Goal: Task Accomplishment & Management: Use online tool/utility

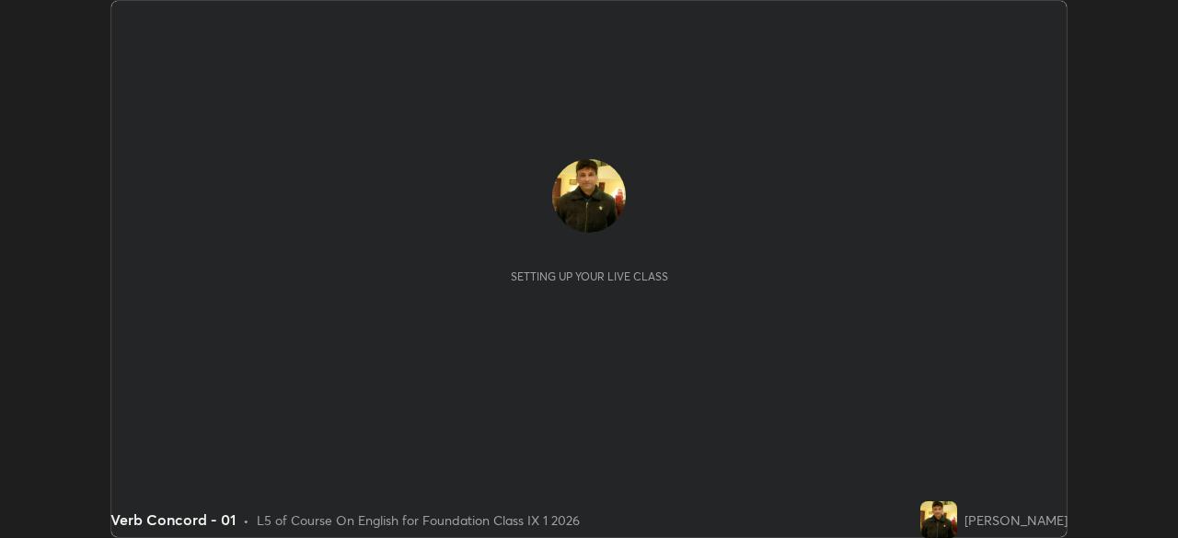
scroll to position [538, 1177]
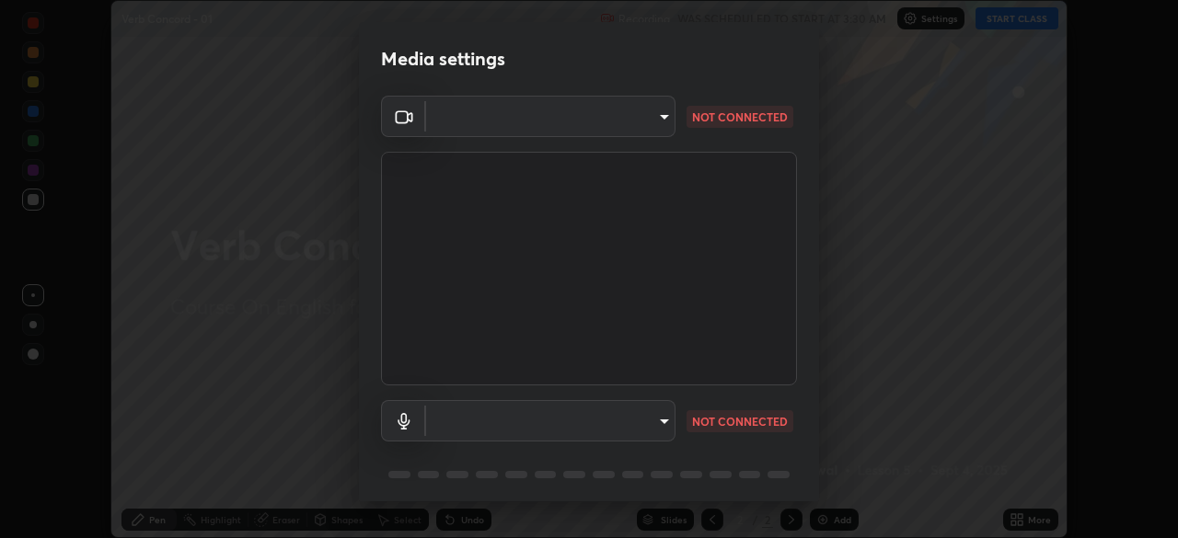
type input "8b25c008dc65e002d7ff7c75af3eca2758b959ceb282faffd64030ff43a116c5"
type input "default"
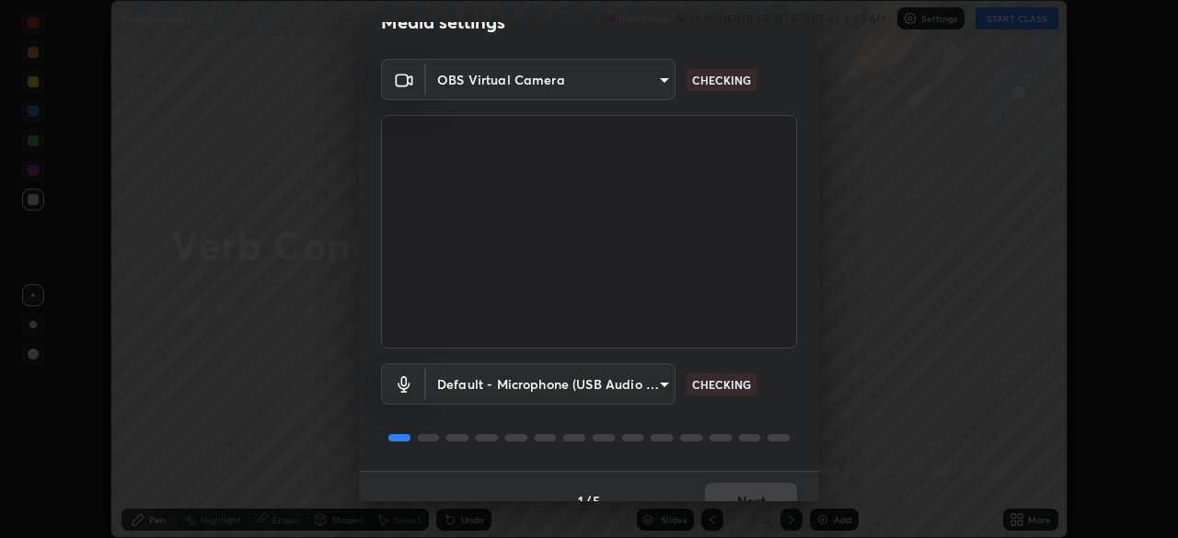
scroll to position [58, 0]
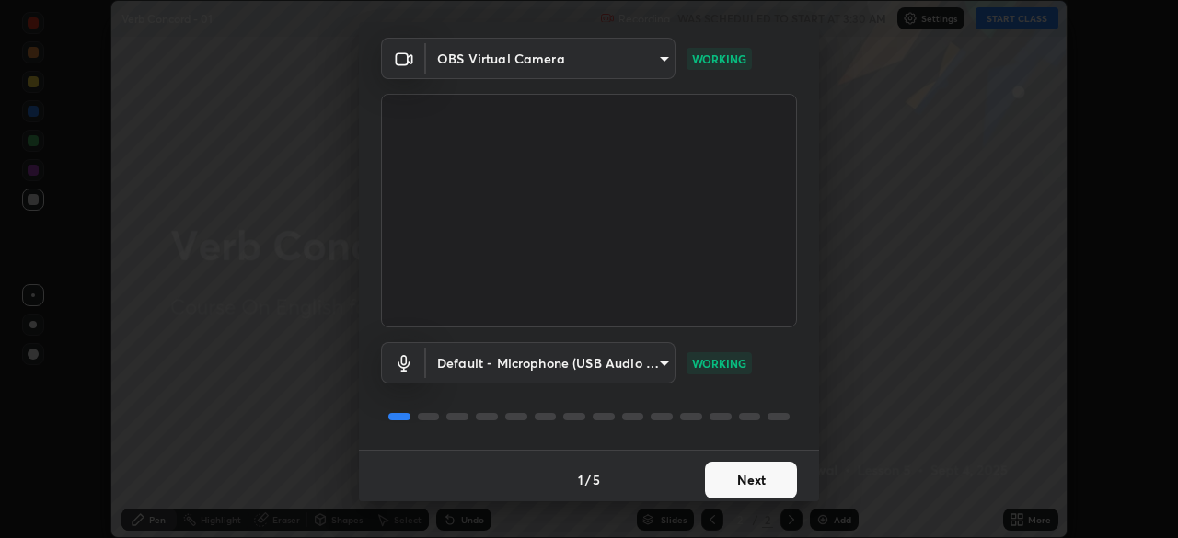
click at [765, 484] on button "Next" at bounding box center [751, 480] width 92 height 37
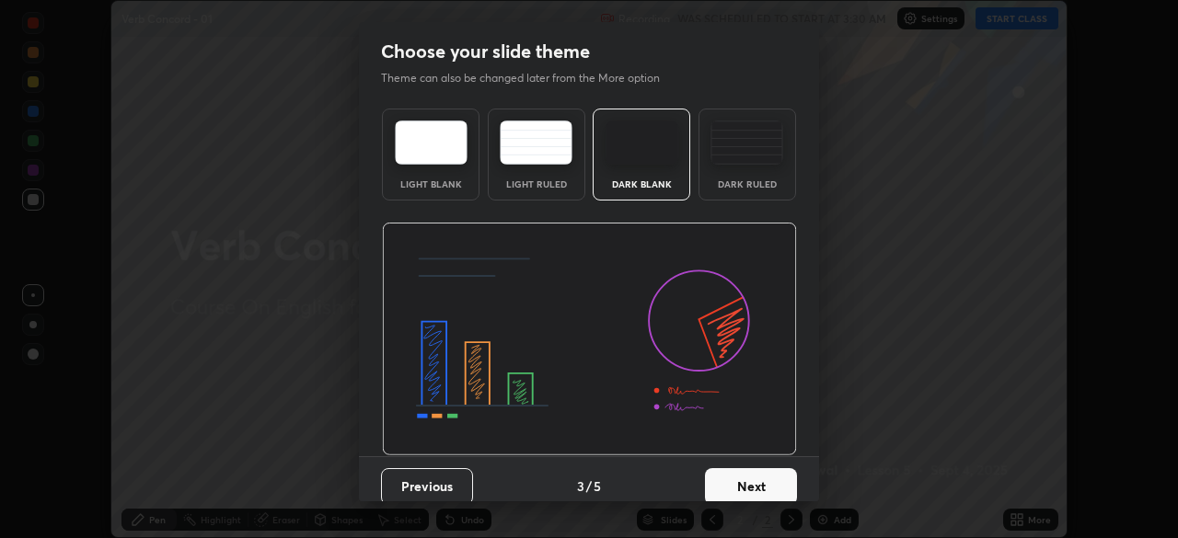
click at [768, 480] on button "Next" at bounding box center [751, 486] width 92 height 37
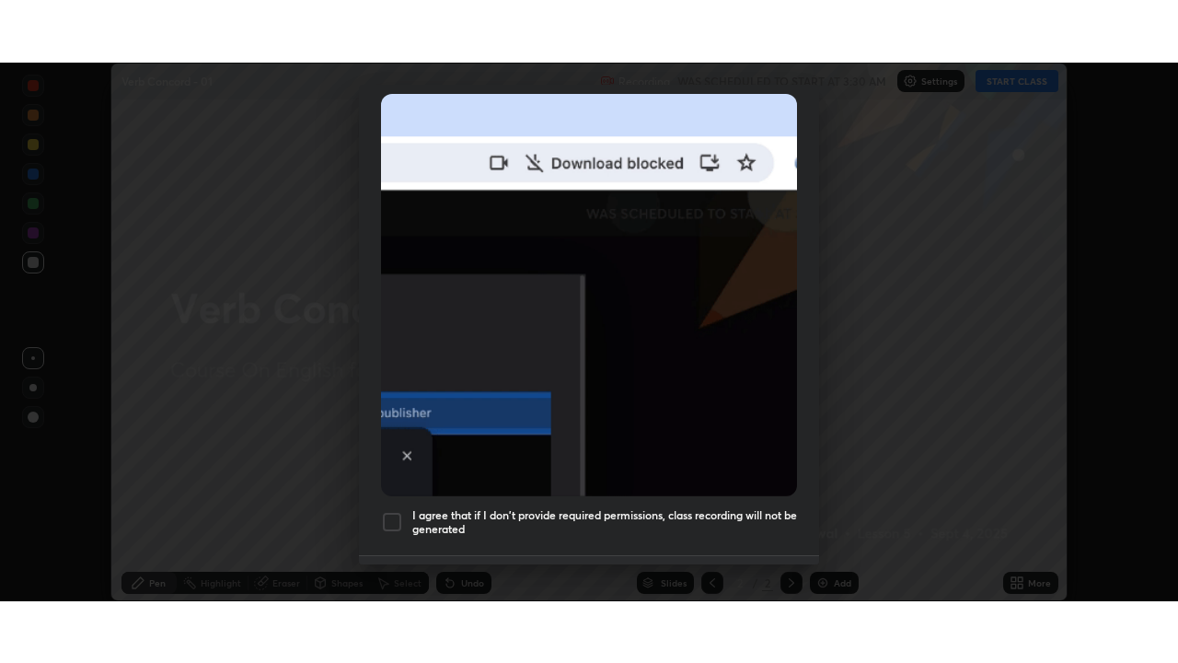
scroll to position [441, 0]
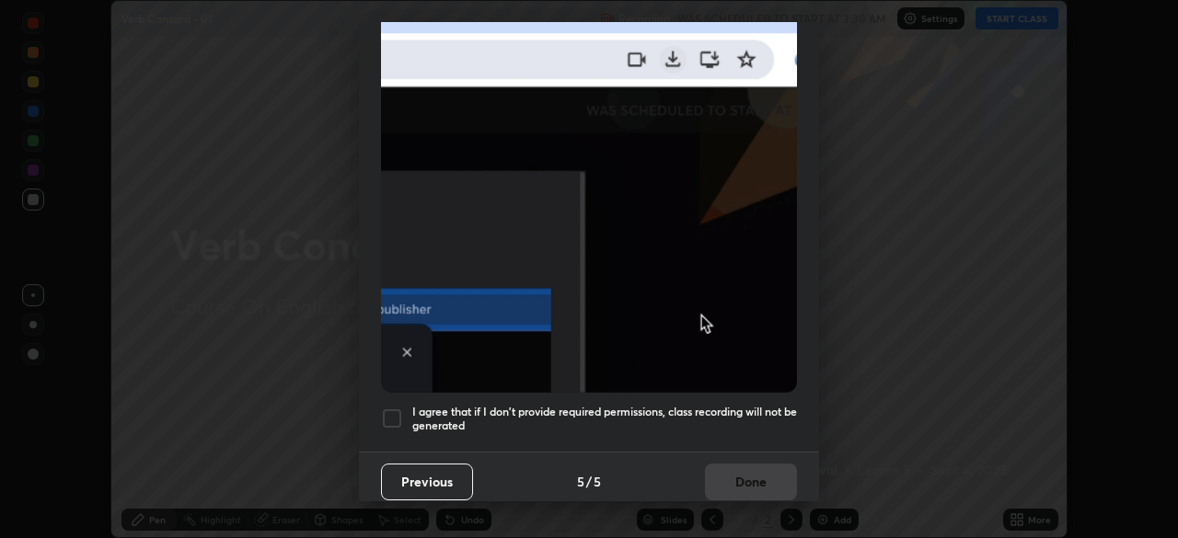
click at [732, 412] on h5 "I agree that if I don't provide required permissions, class recording will not …" at bounding box center [604, 419] width 385 height 29
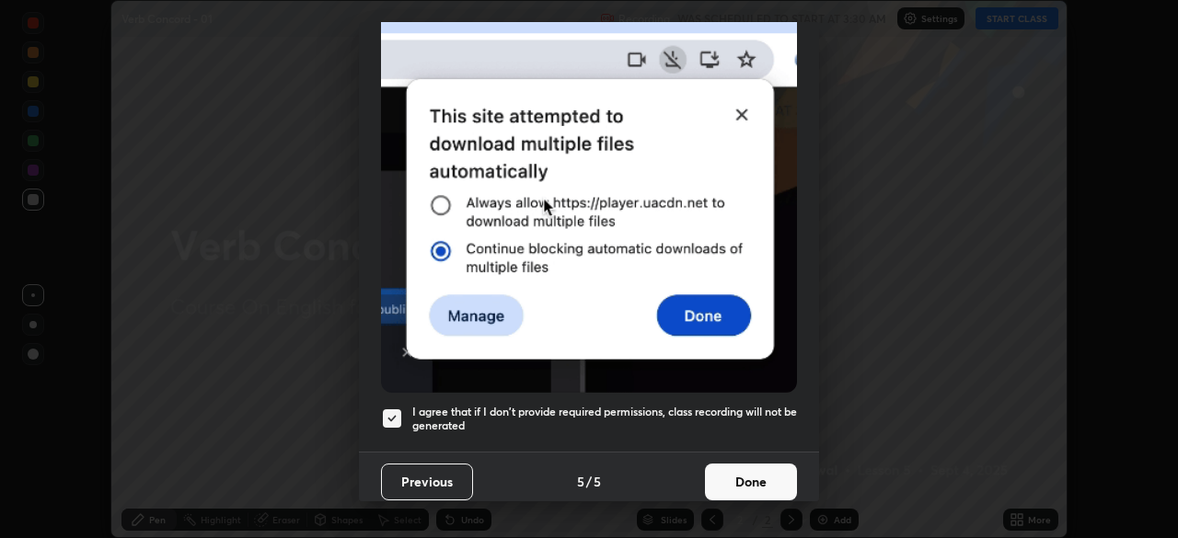
click at [741, 464] on button "Done" at bounding box center [751, 482] width 92 height 37
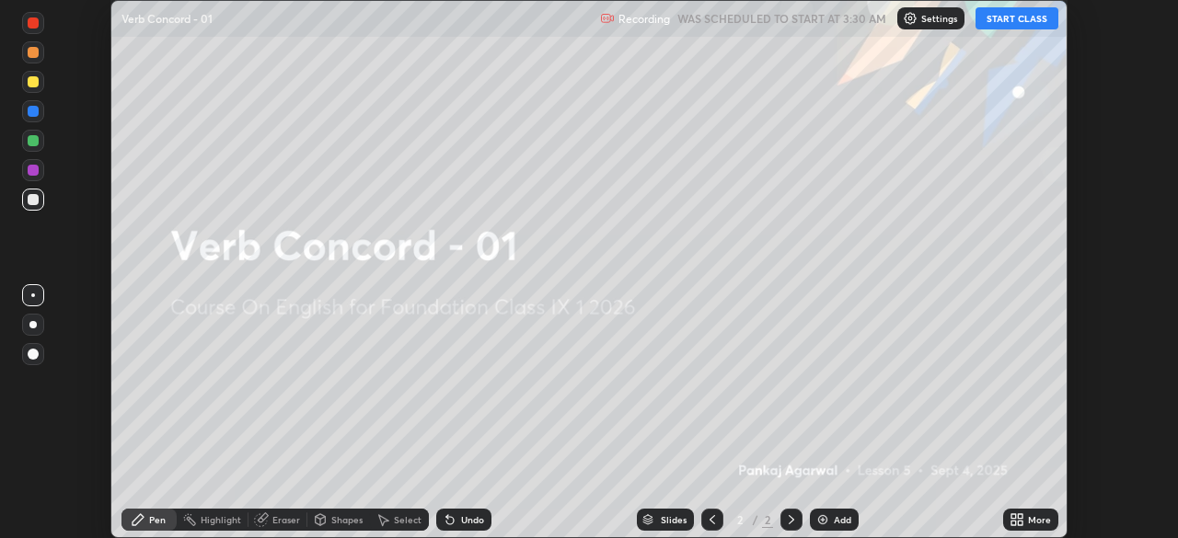
click at [1013, 524] on icon at bounding box center [1013, 523] width 5 height 5
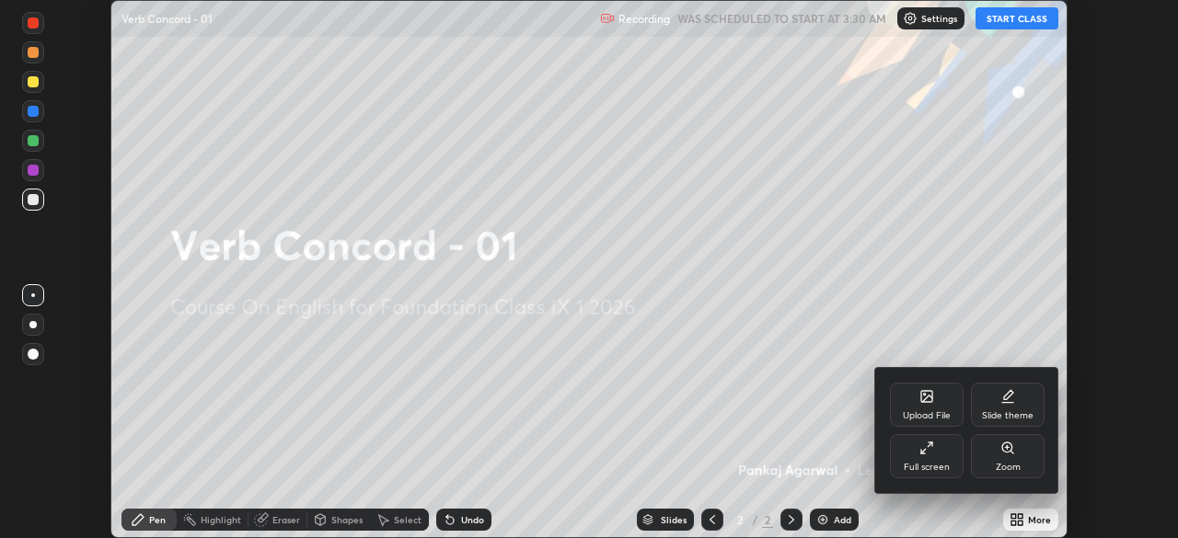
click at [923, 455] on icon at bounding box center [926, 448] width 15 height 15
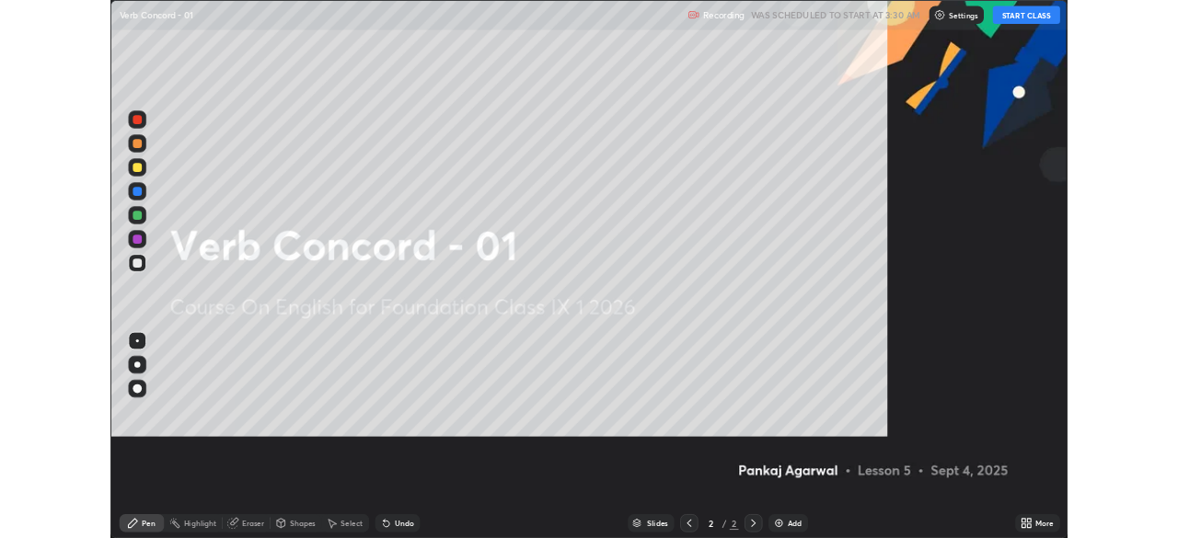
scroll to position [663, 1178]
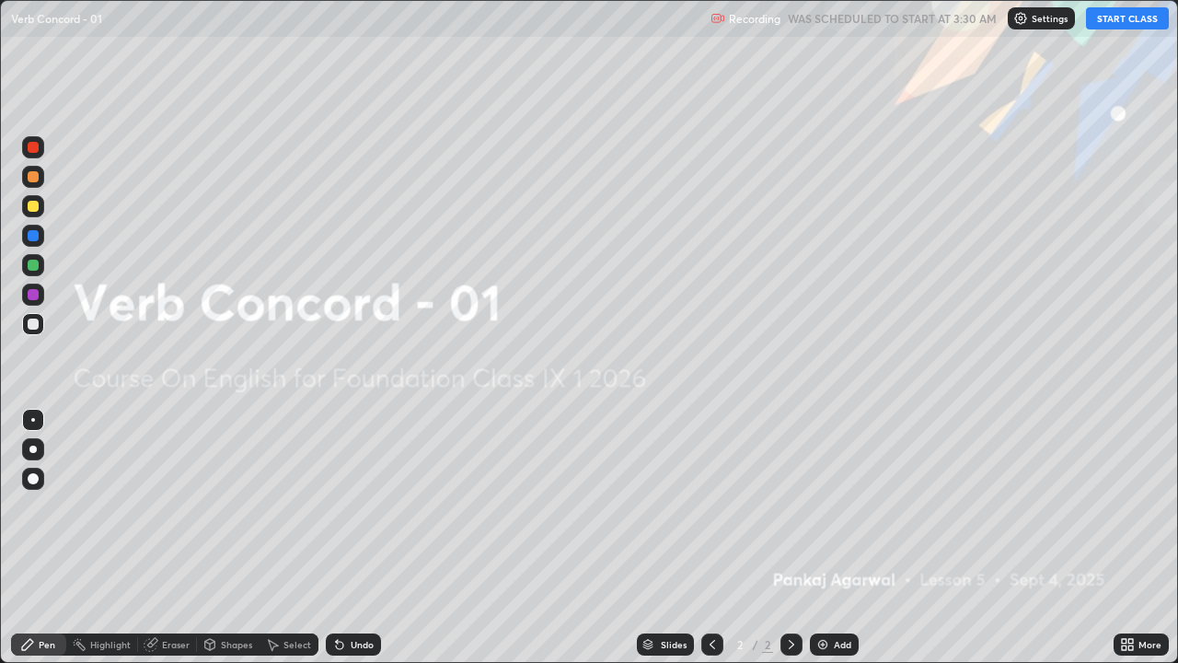
click at [1126, 537] on icon at bounding box center [1127, 644] width 15 height 15
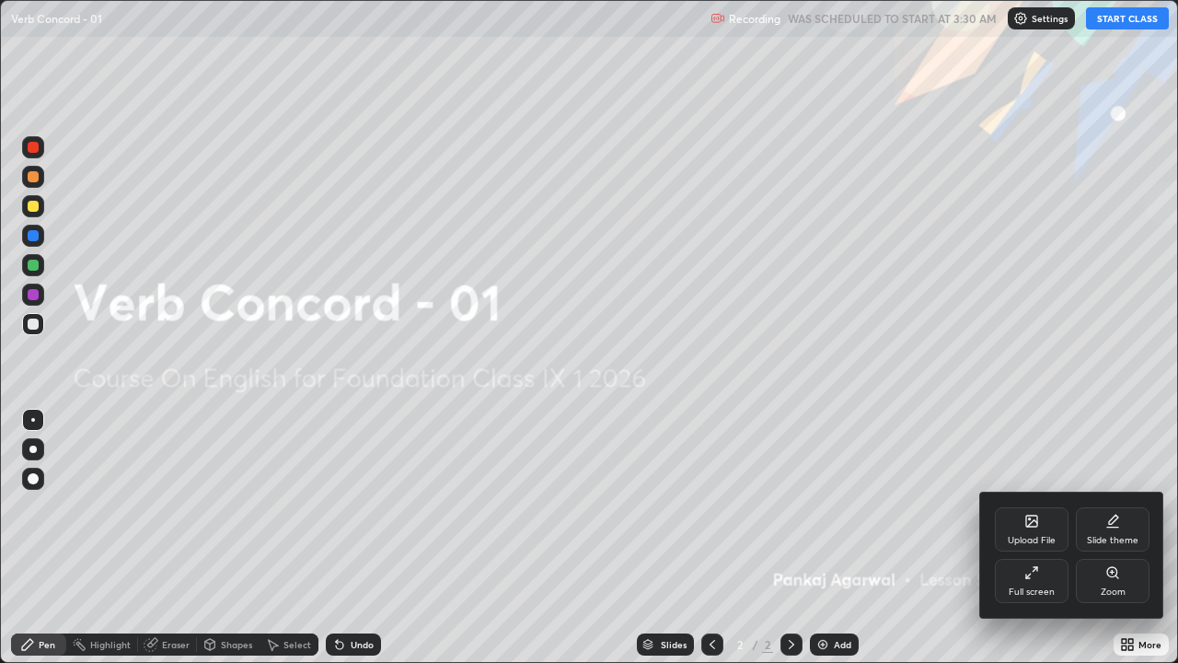
click at [1030, 537] on div "Full screen" at bounding box center [1031, 591] width 46 height 9
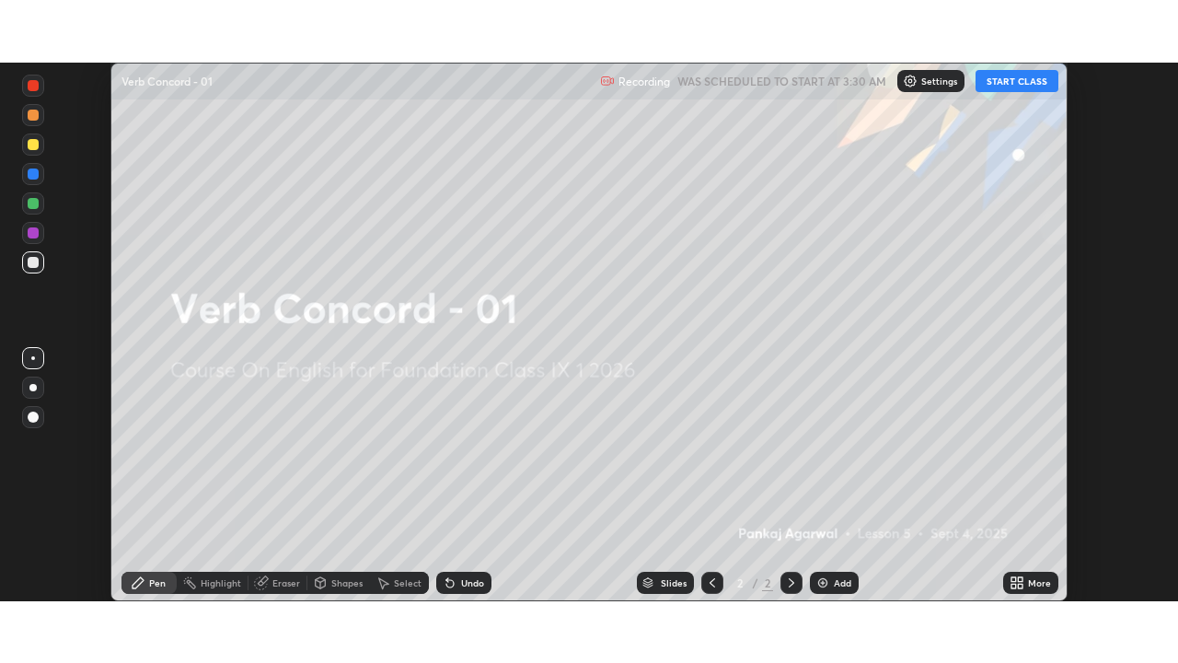
scroll to position [91477, 90837]
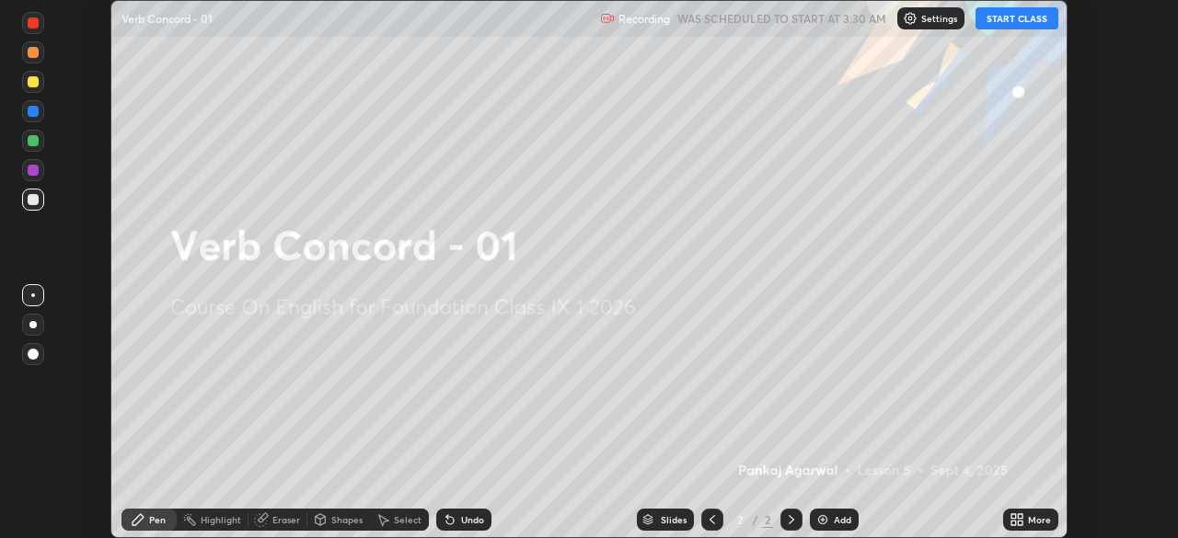
click at [1020, 523] on icon at bounding box center [1020, 523] width 5 height 5
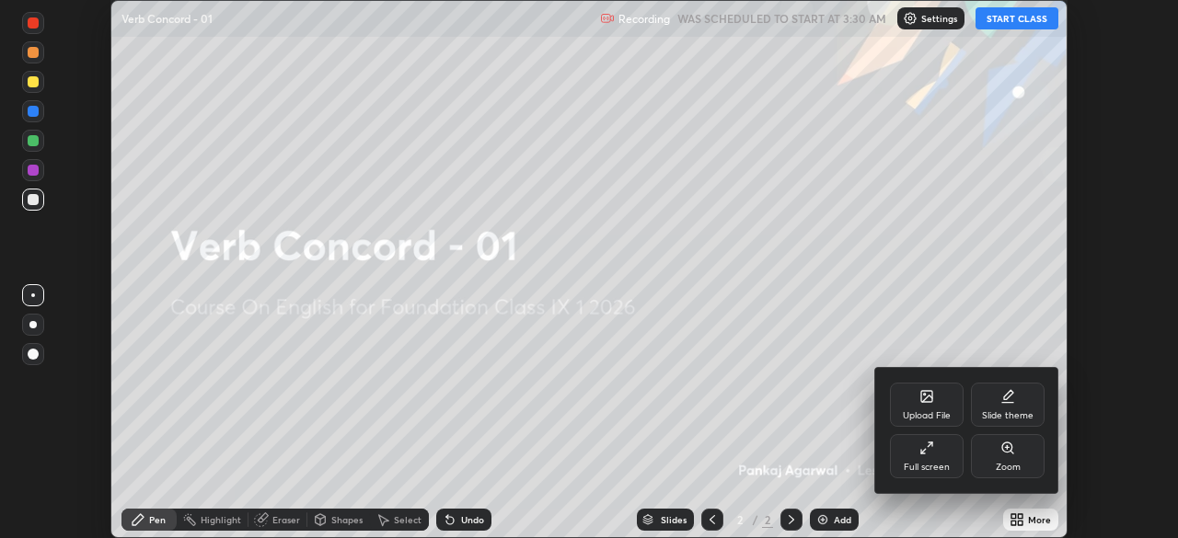
click at [927, 470] on div "Full screen" at bounding box center [927, 467] width 46 height 9
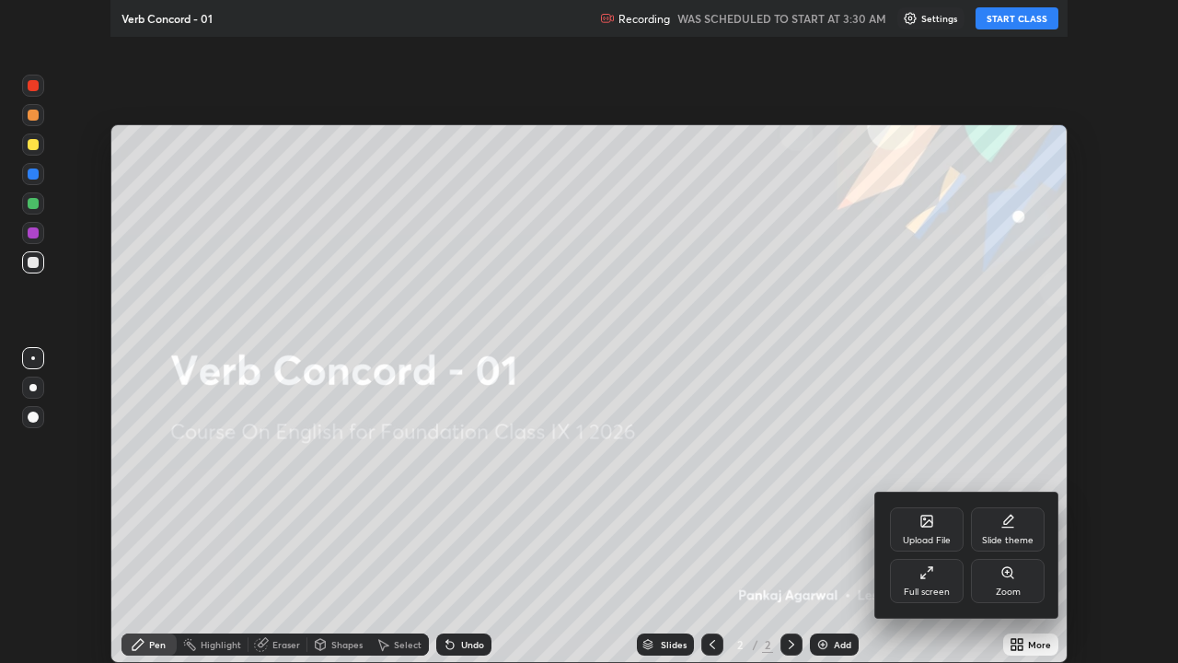
scroll to position [663, 1178]
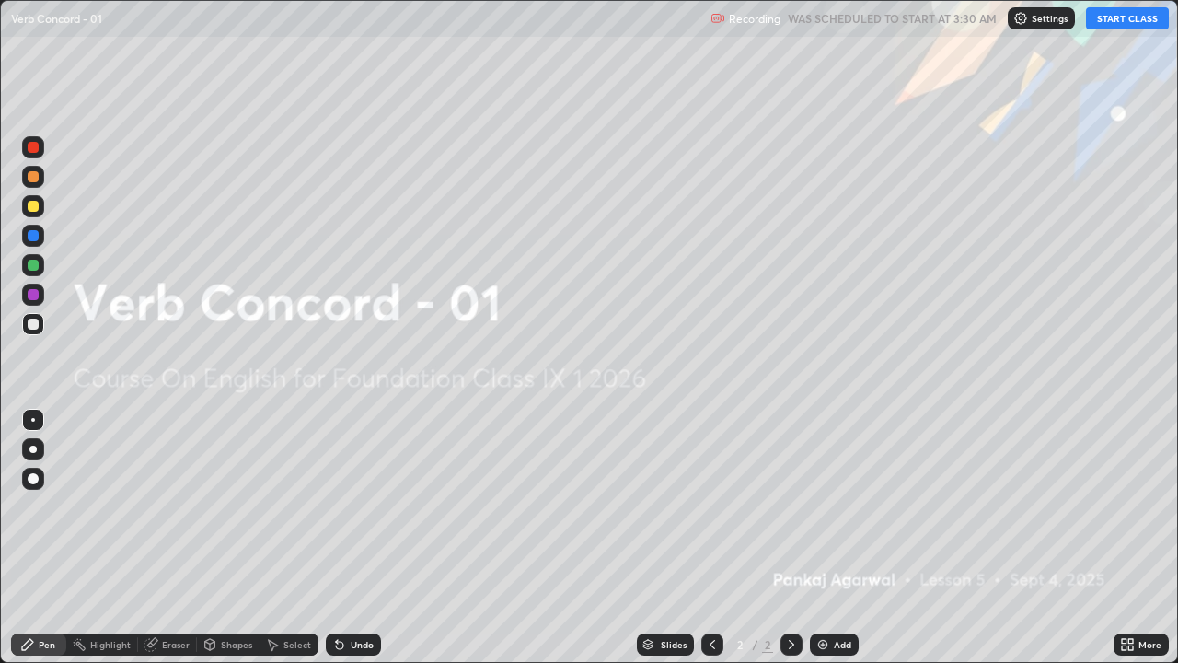
click at [1118, 26] on button "START CLASS" at bounding box center [1127, 18] width 83 height 22
click at [822, 537] on img at bounding box center [822, 644] width 15 height 15
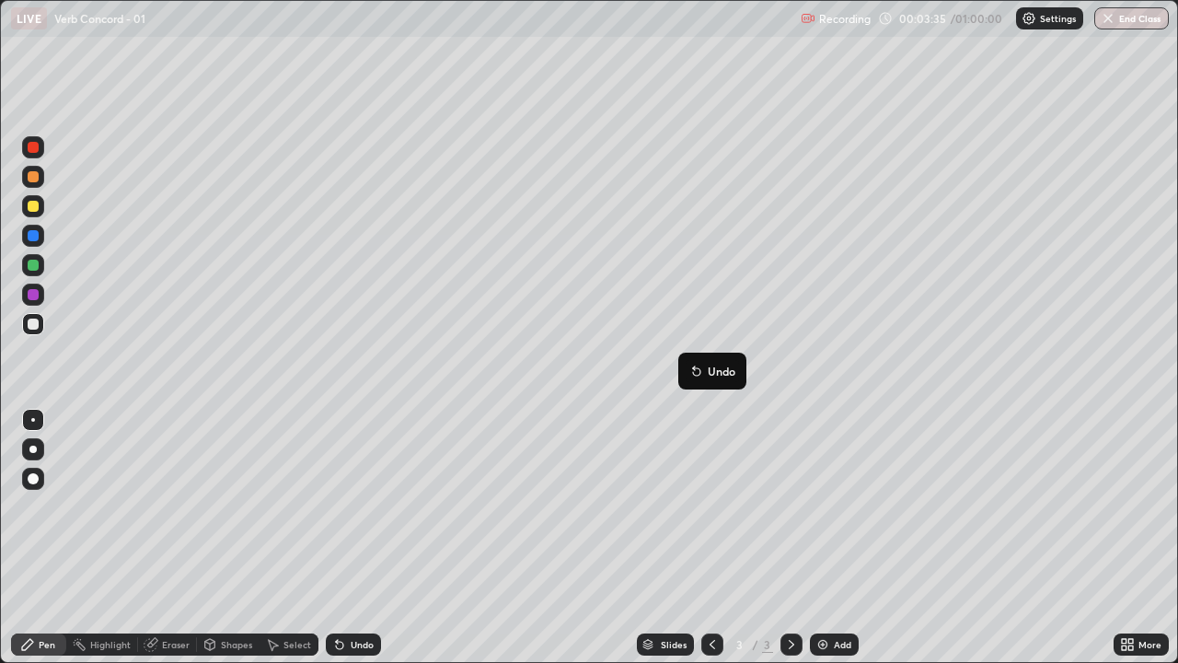
click at [722, 372] on p "Undo" at bounding box center [722, 370] width 28 height 15
click at [841, 357] on p "Undo" at bounding box center [850, 356] width 28 height 15
click at [24, 537] on div at bounding box center [32, 515] width 29 height 221
click at [177, 537] on div "Eraser" at bounding box center [176, 644] width 28 height 9
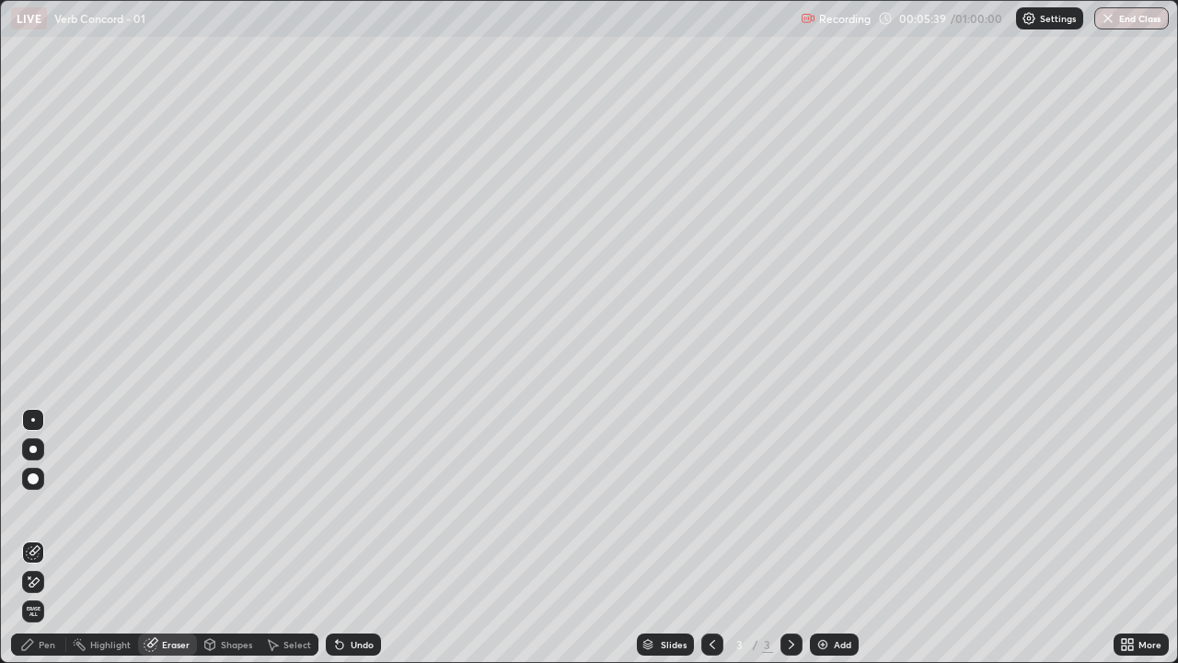
click at [29, 537] on icon at bounding box center [30, 577] width 2 height 2
click at [32, 537] on span "Erase all" at bounding box center [33, 610] width 20 height 11
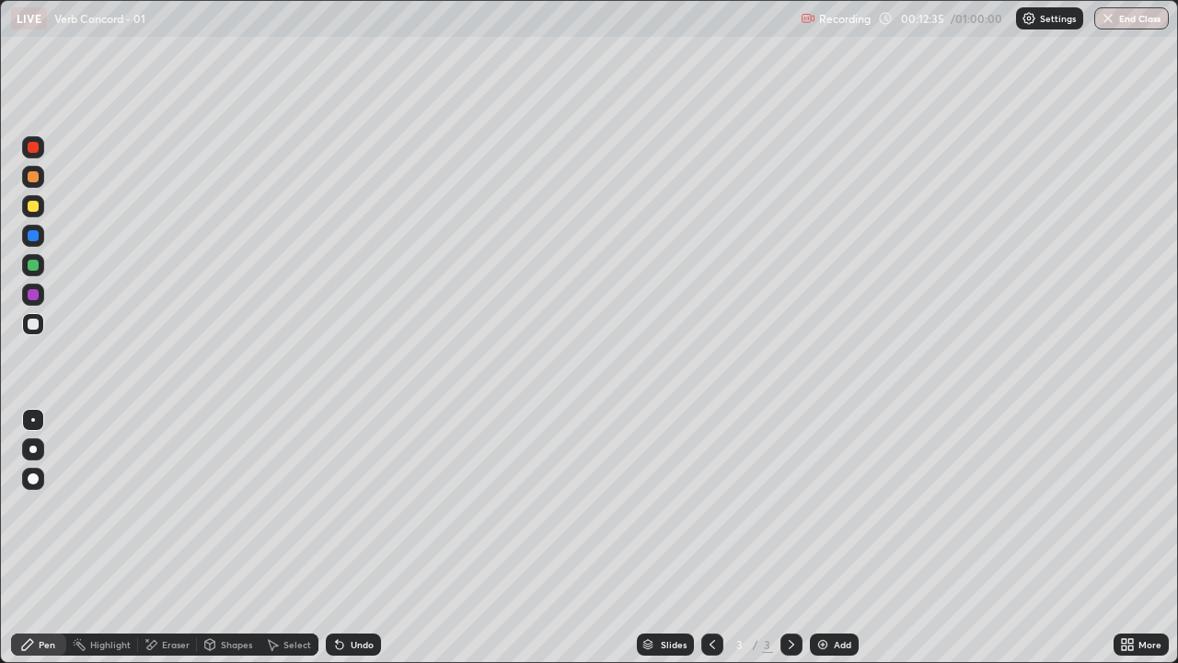
click at [180, 537] on div "Eraser" at bounding box center [176, 644] width 28 height 9
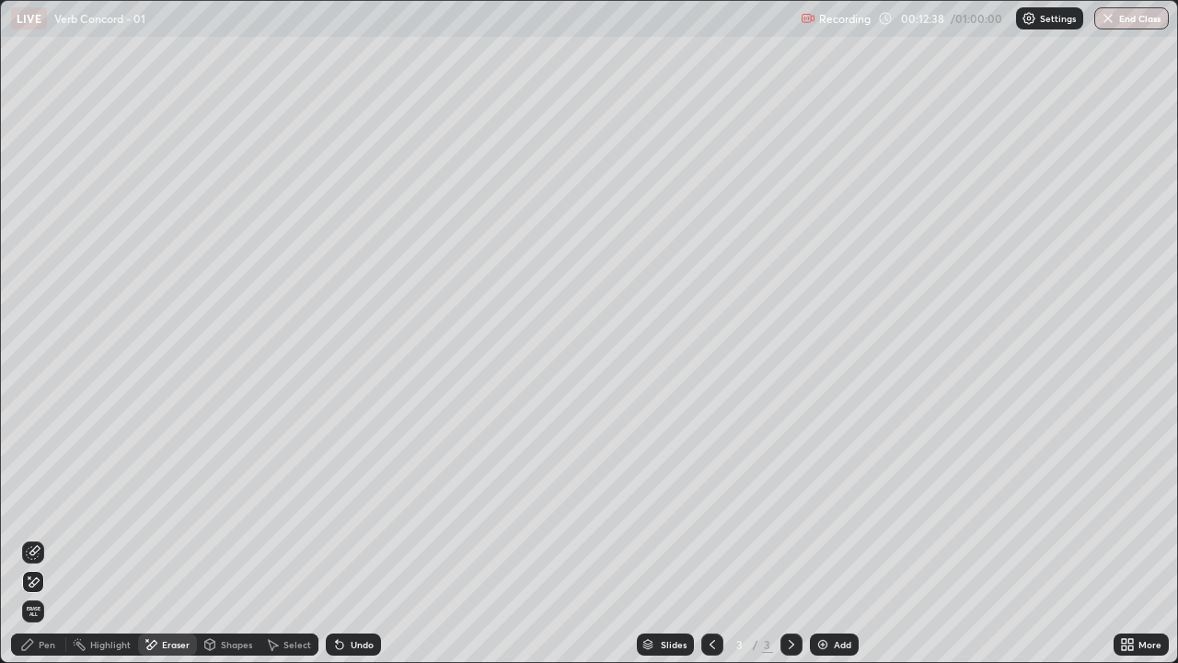
click at [33, 537] on span "Erase all" at bounding box center [33, 610] width 20 height 11
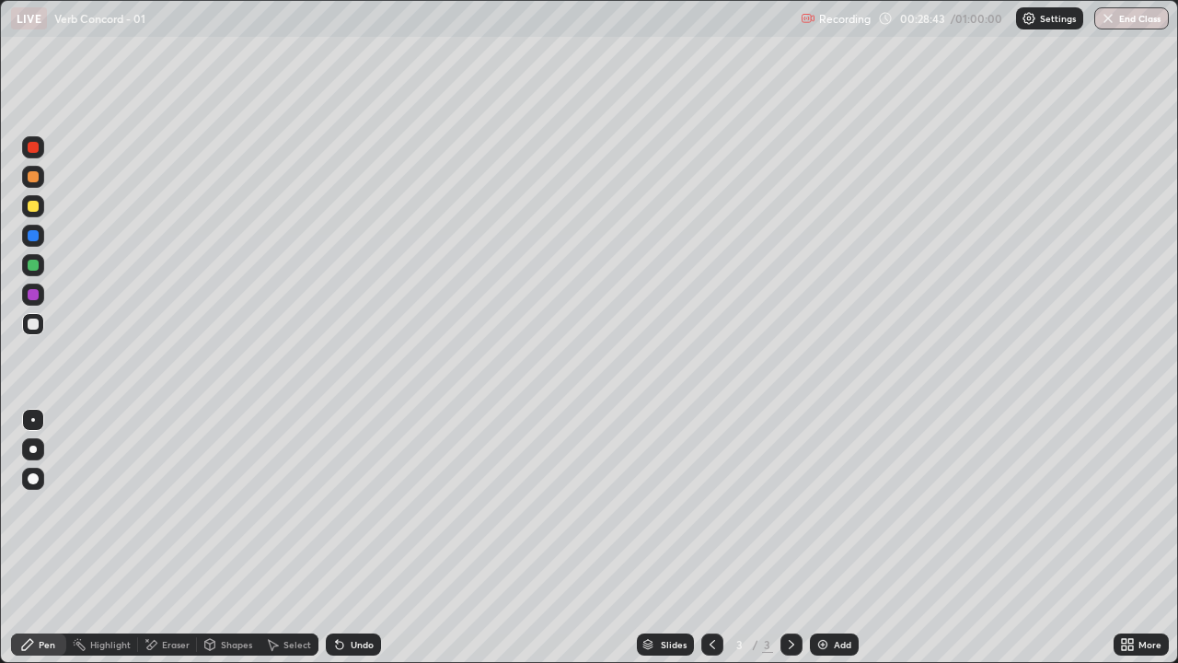
click at [179, 537] on div "Eraser" at bounding box center [176, 644] width 28 height 9
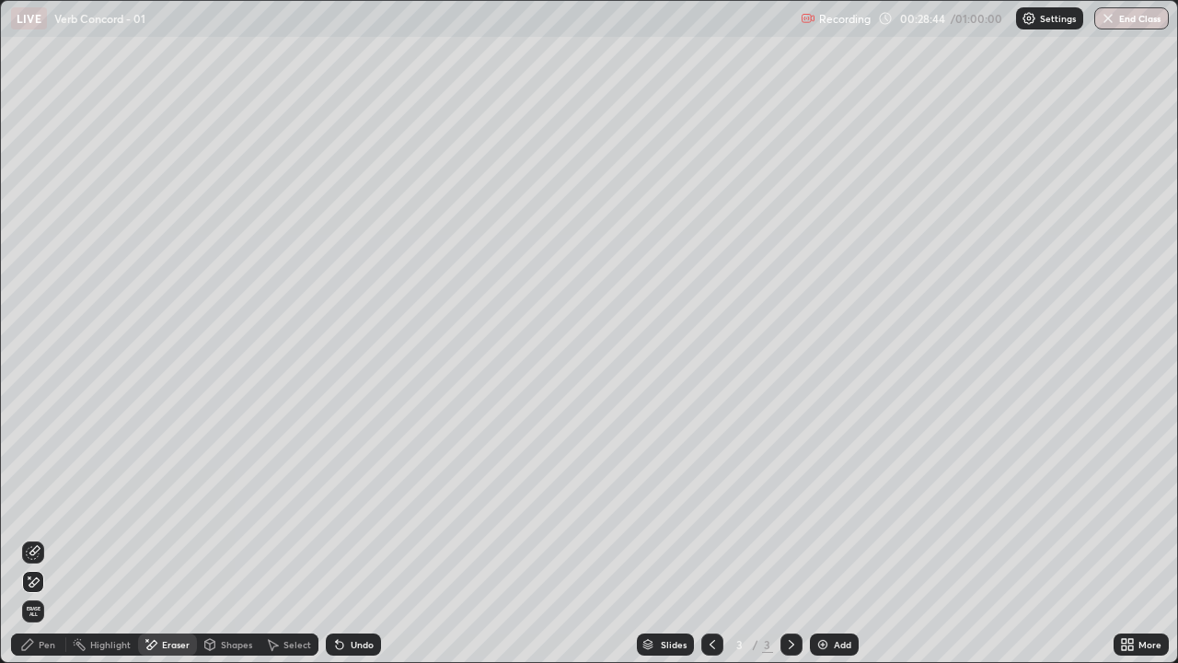
click at [36, 537] on span "Erase all" at bounding box center [33, 610] width 20 height 11
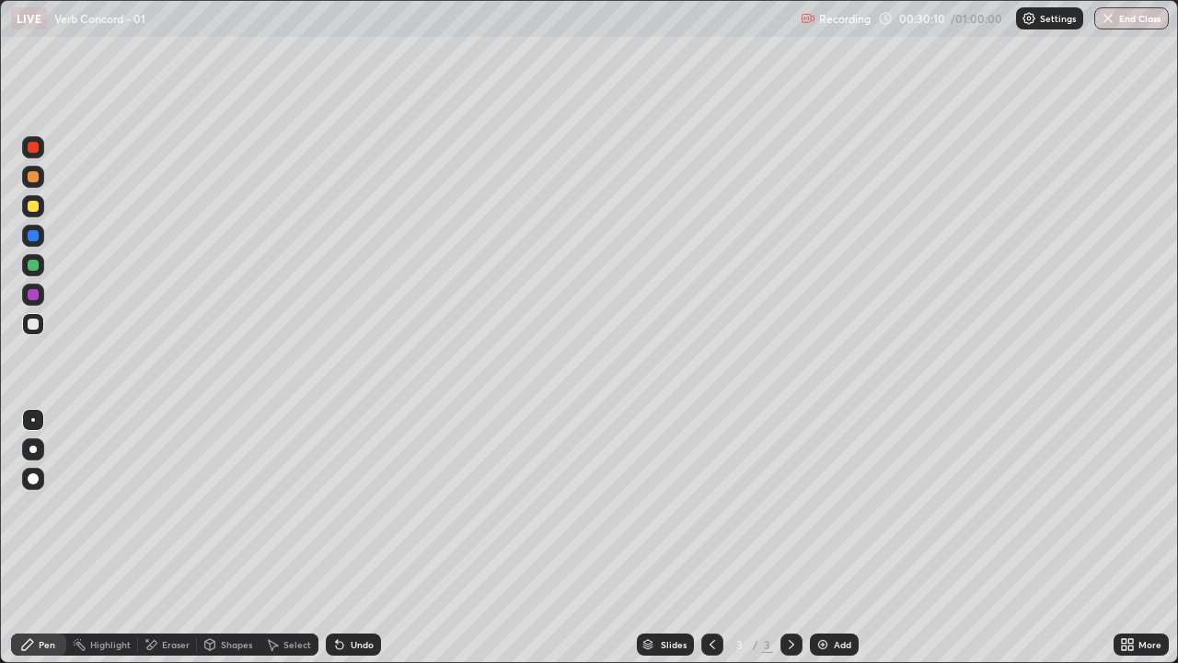
click at [176, 537] on div "Eraser" at bounding box center [176, 644] width 28 height 9
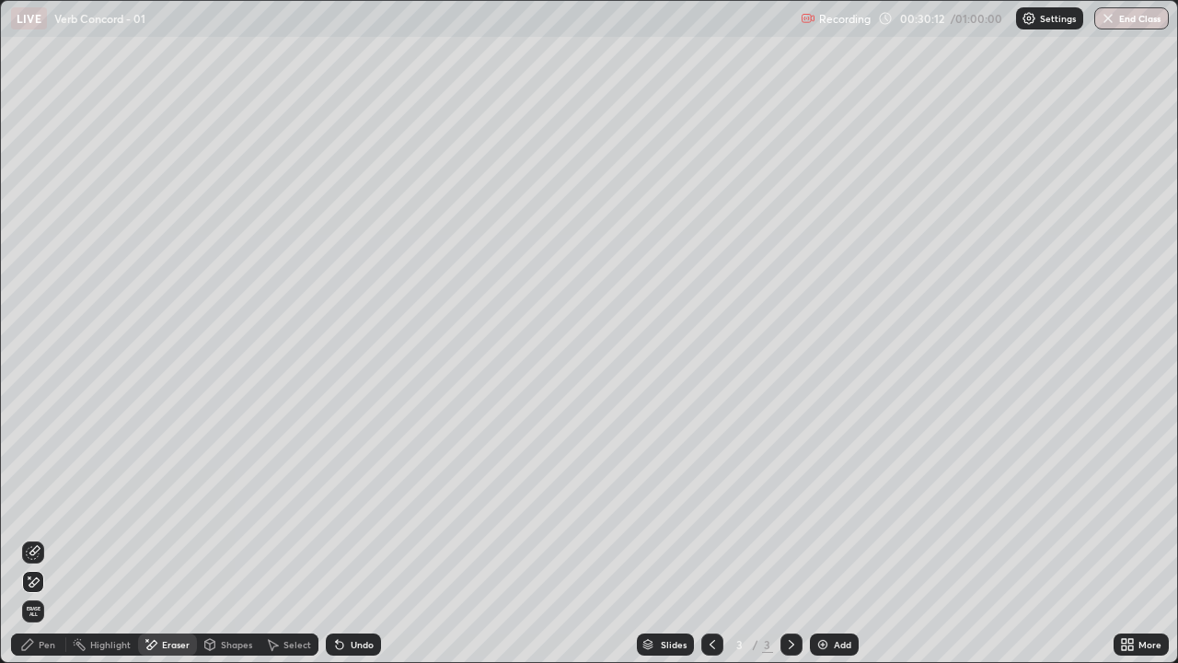
click at [34, 537] on span "Erase all" at bounding box center [33, 610] width 20 height 11
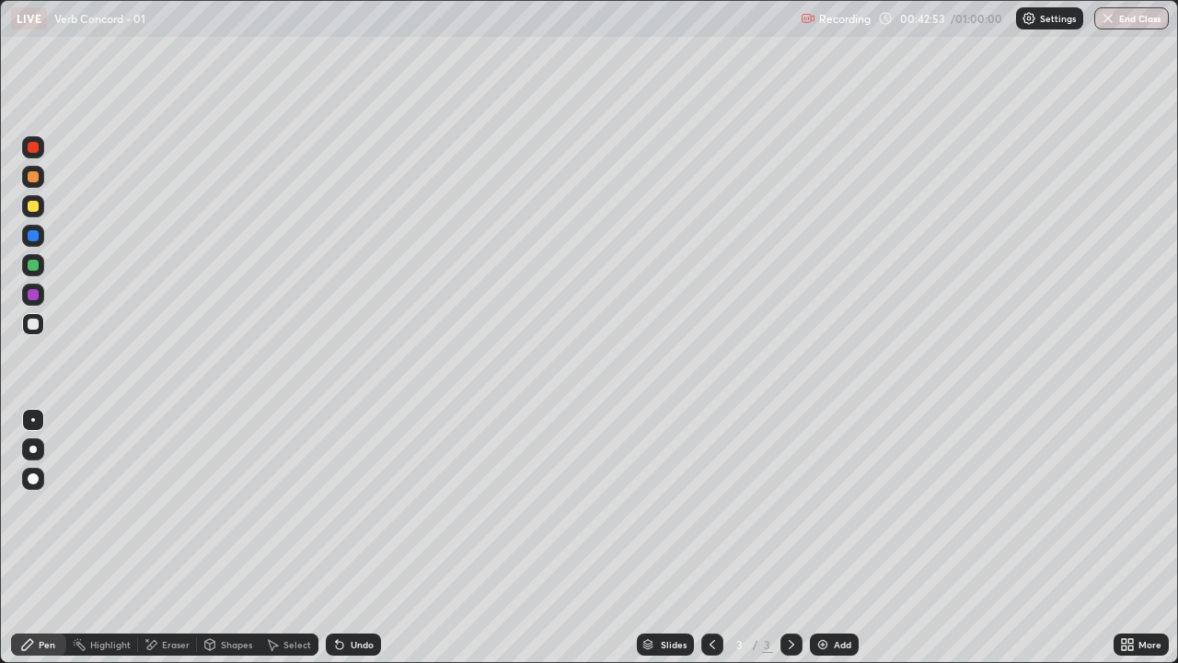
click at [169, 537] on div "Eraser" at bounding box center [176, 644] width 28 height 9
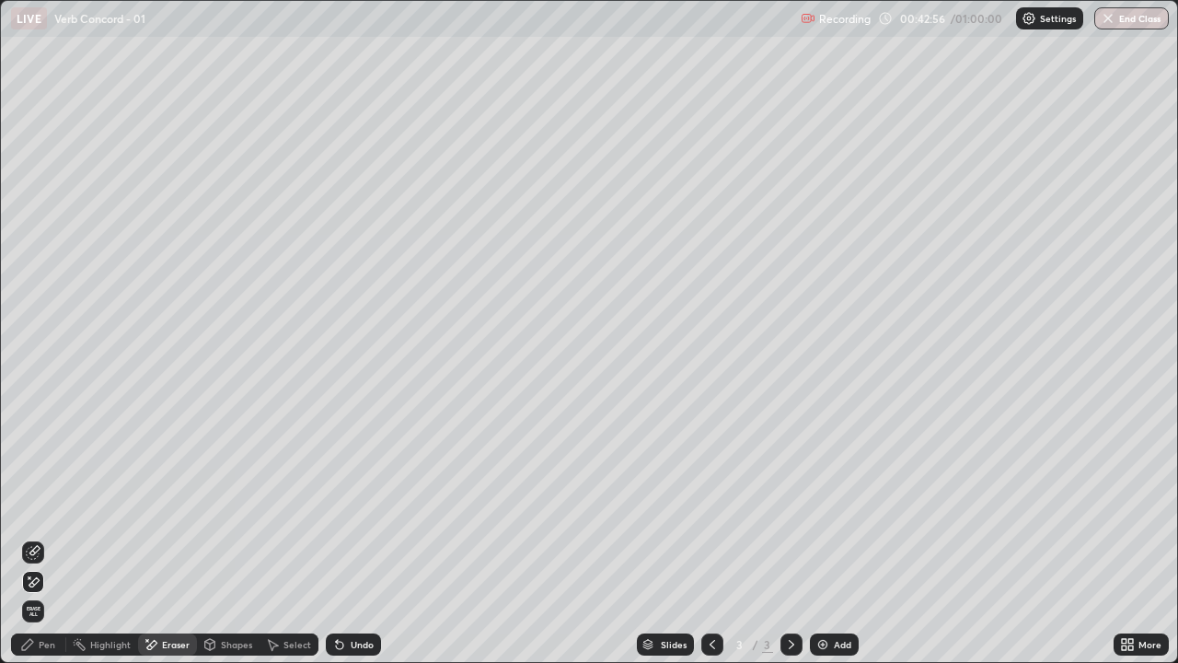
click at [33, 537] on span "Erase all" at bounding box center [33, 610] width 20 height 11
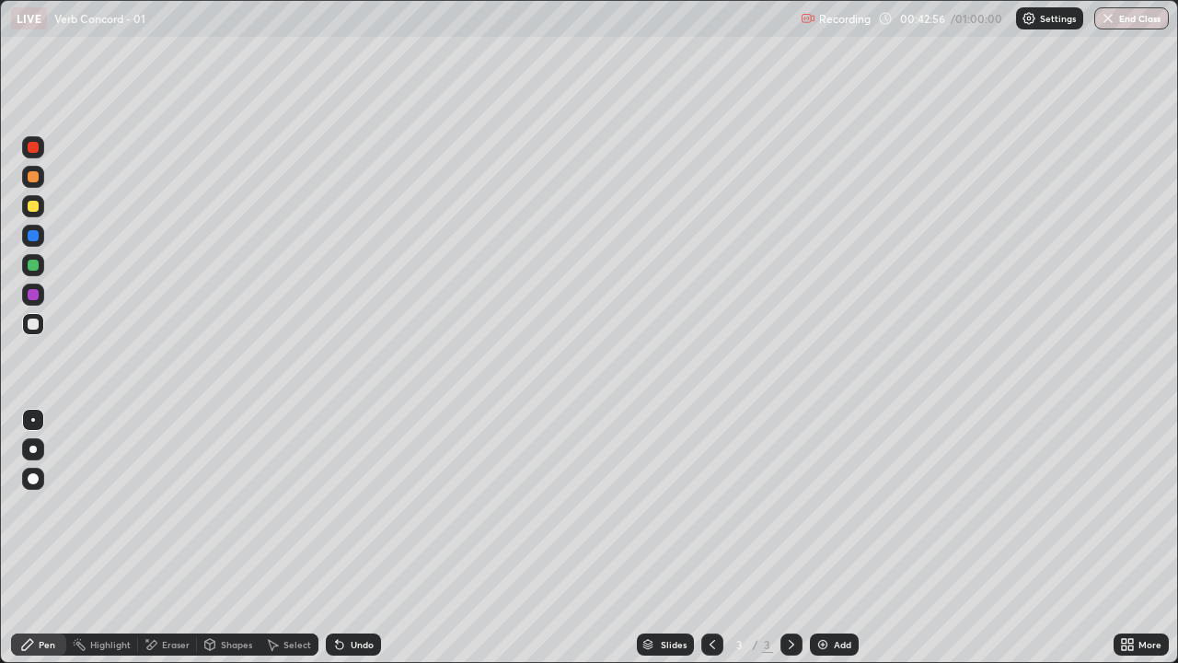
click at [28, 537] on div at bounding box center [32, 515] width 29 height 221
click at [173, 537] on div "Eraser" at bounding box center [176, 644] width 28 height 9
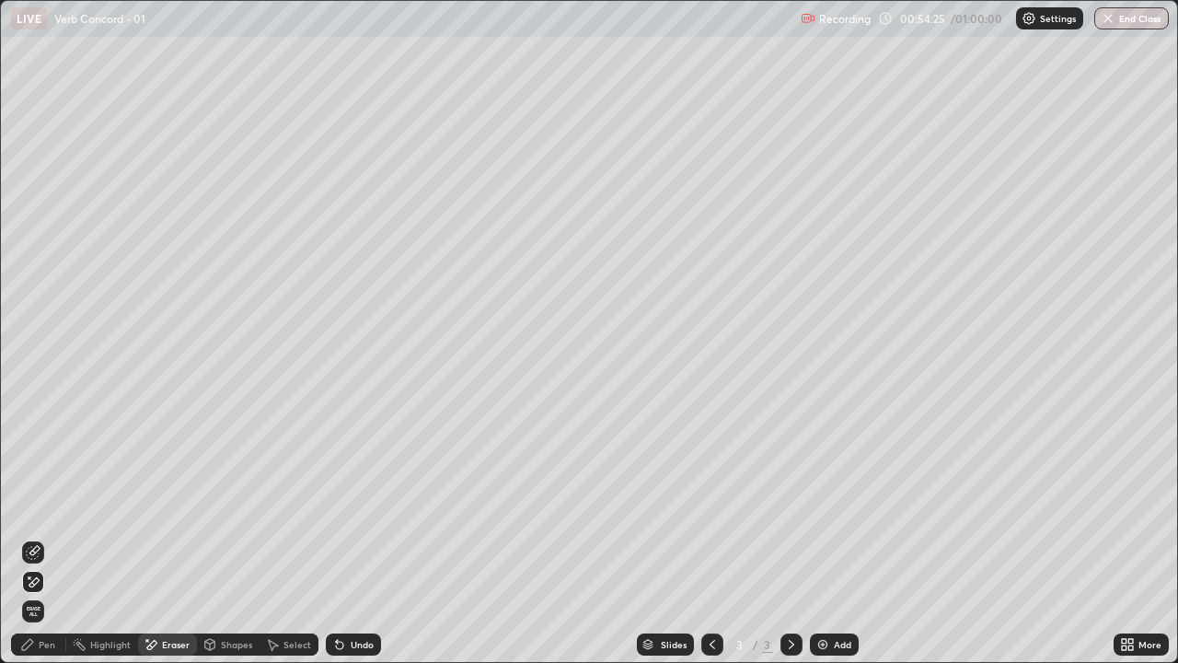
click at [34, 537] on span "Erase all" at bounding box center [33, 610] width 20 height 11
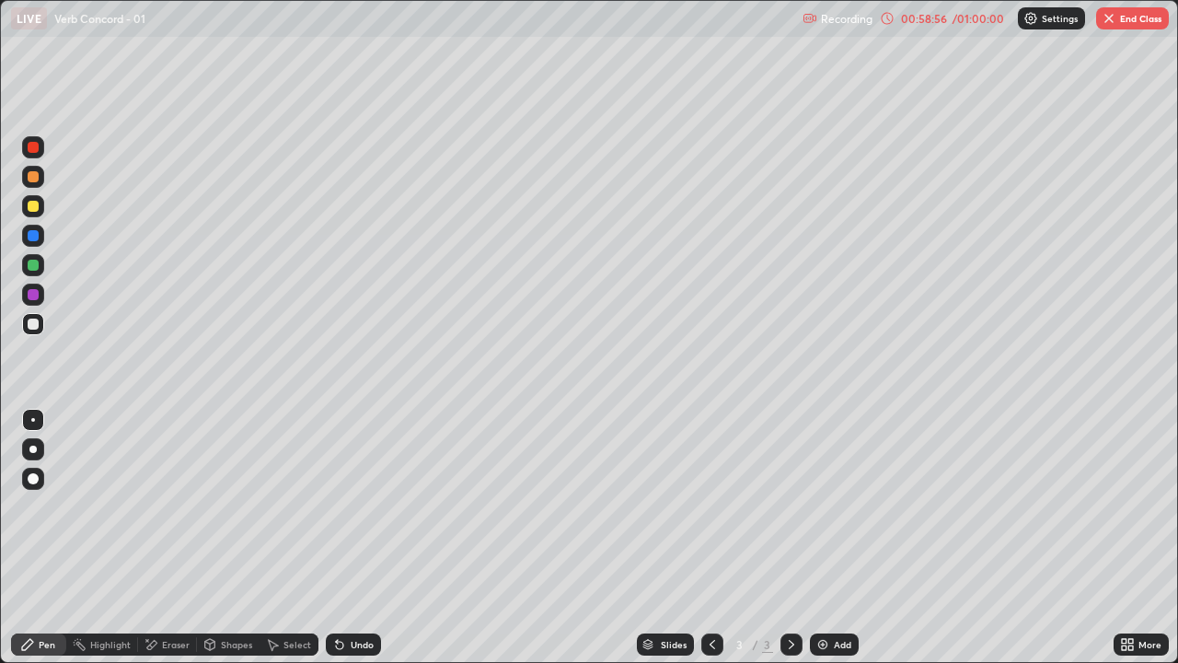
click at [1130, 27] on button "End Class" at bounding box center [1132, 18] width 73 height 22
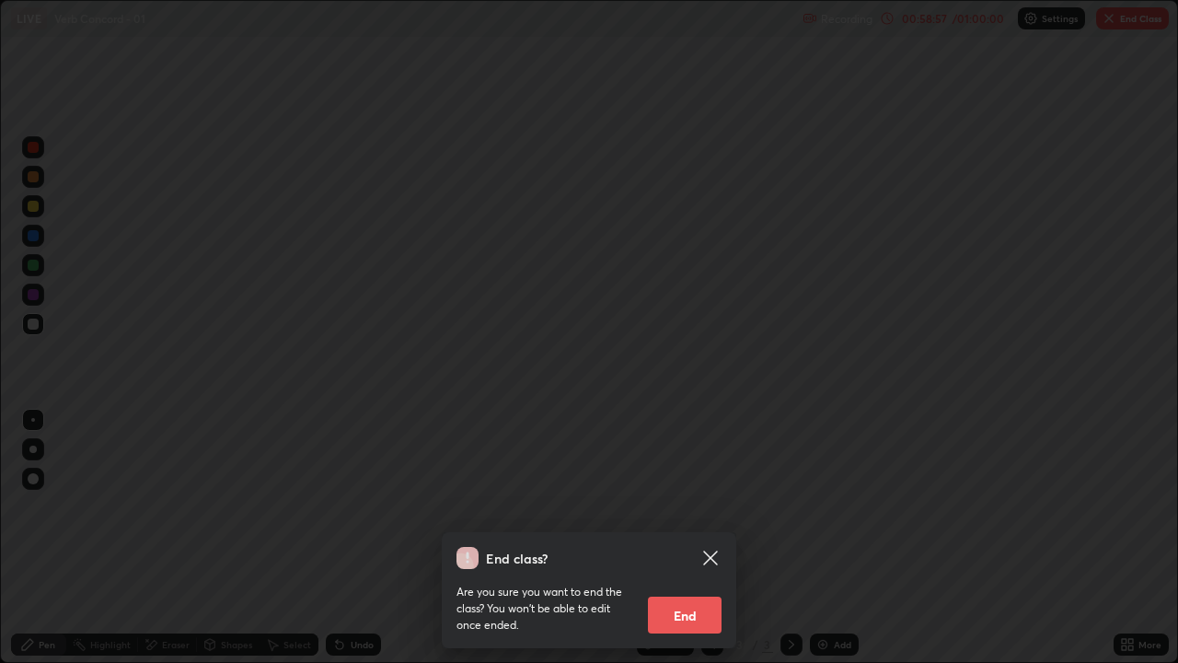
click at [677, 537] on button "End" at bounding box center [685, 614] width 74 height 37
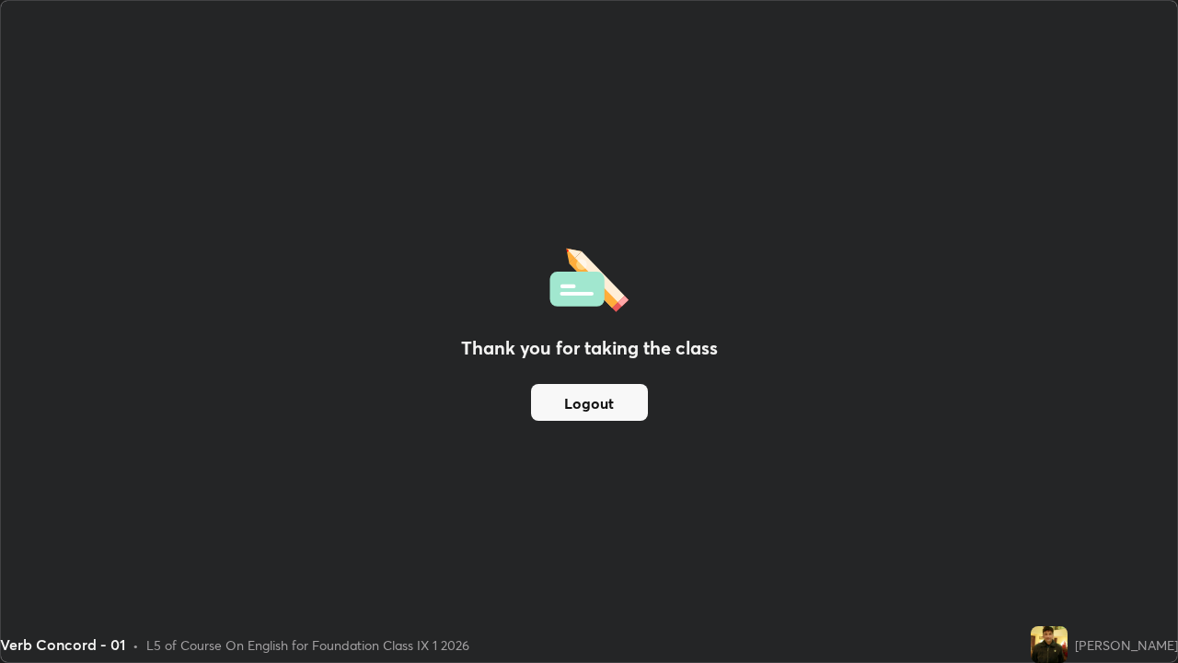
click at [540, 402] on button "Logout" at bounding box center [589, 402] width 117 height 37
